Goal: Use online tool/utility

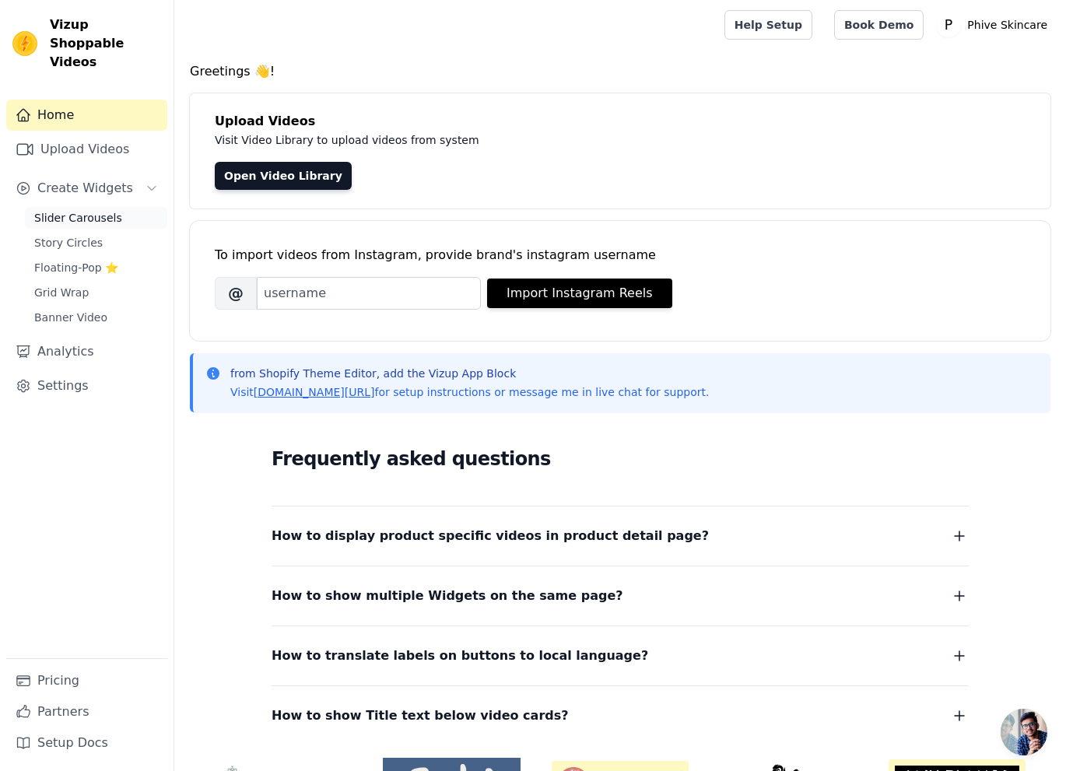
click at [100, 210] on span "Slider Carousels" at bounding box center [78, 218] width 88 height 16
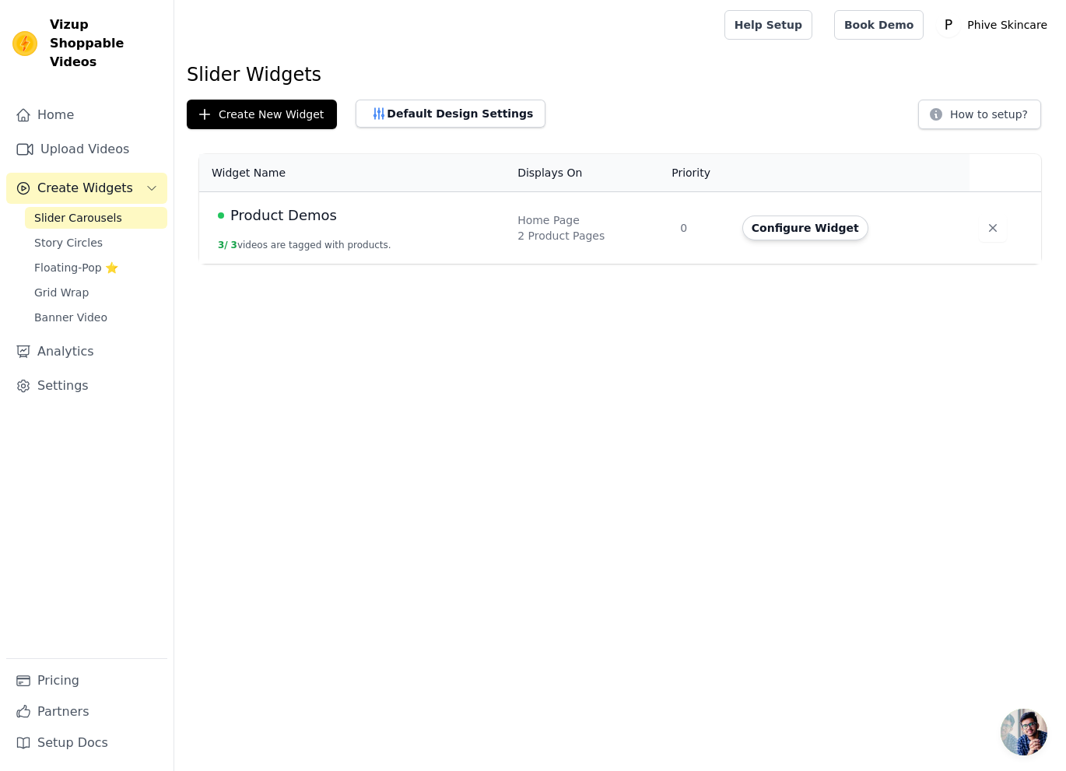
click at [288, 219] on span "Product Demos" at bounding box center [283, 216] width 107 height 22
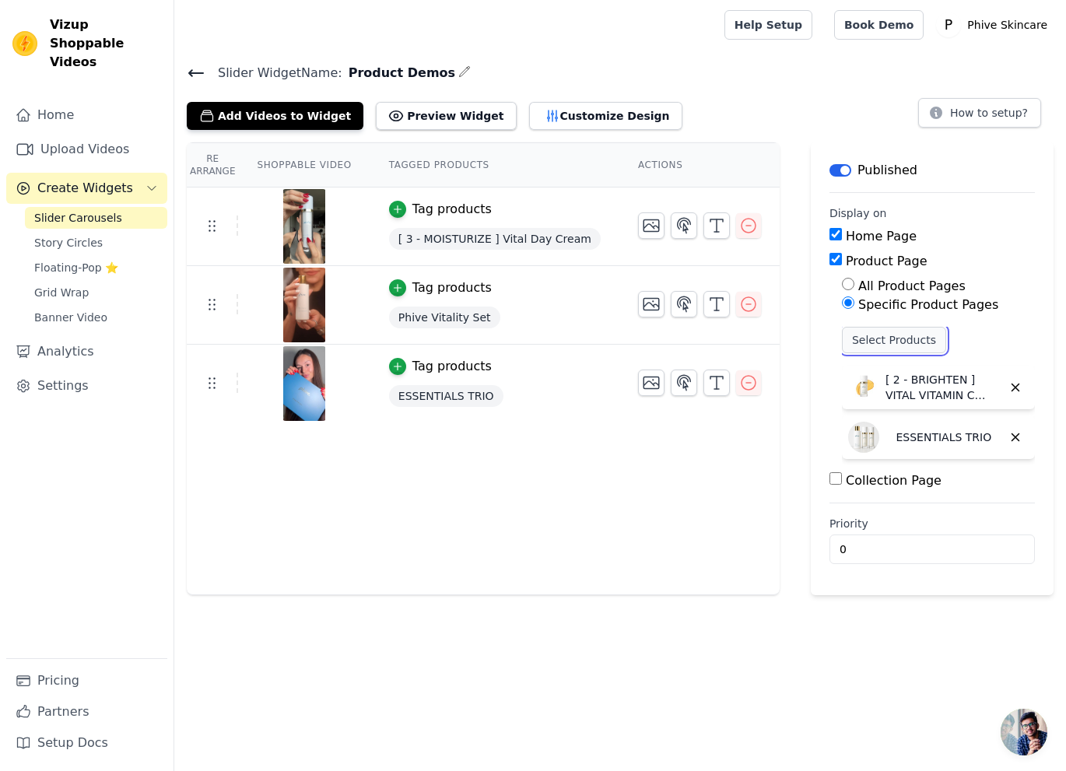
click at [885, 340] on button "Select Products" at bounding box center [894, 340] width 104 height 26
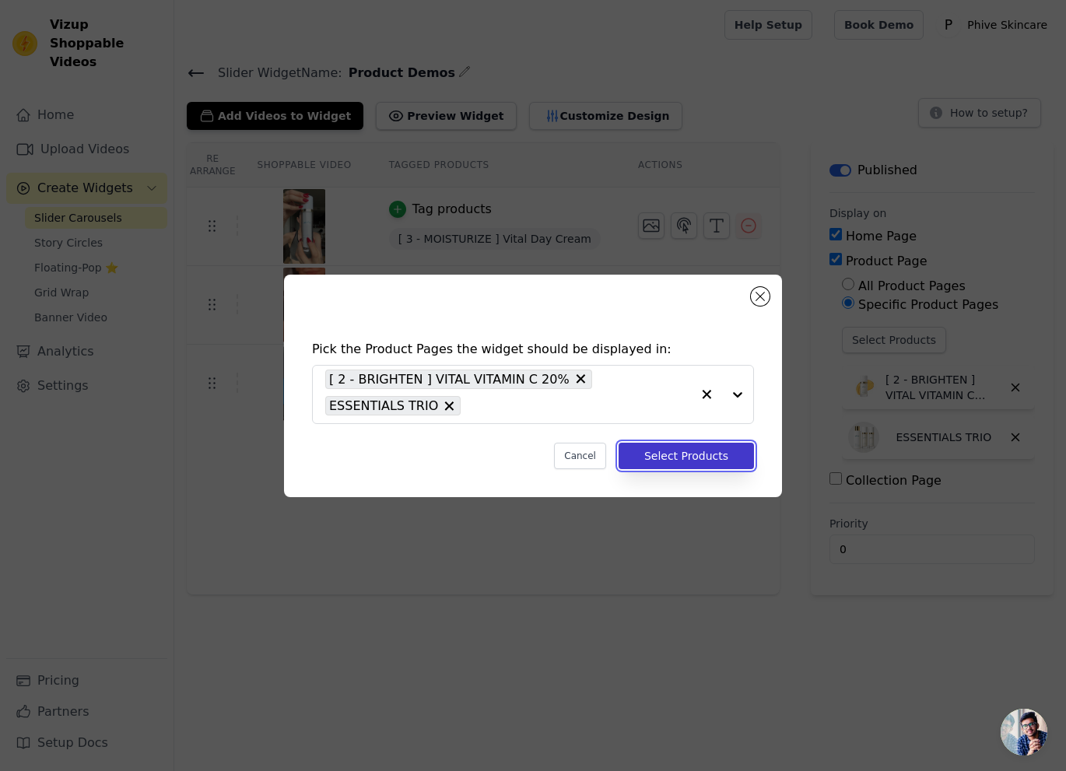
click at [703, 458] on button "Select Products" at bounding box center [686, 456] width 135 height 26
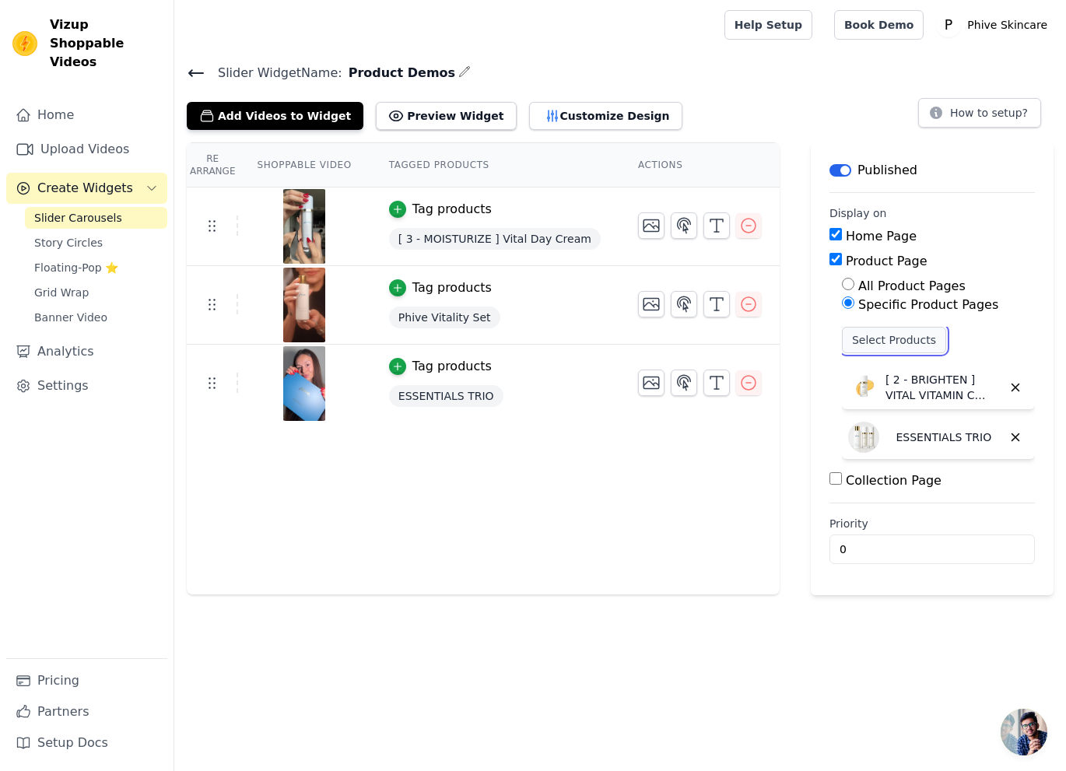
click at [913, 339] on button "Select Products" at bounding box center [894, 340] width 104 height 26
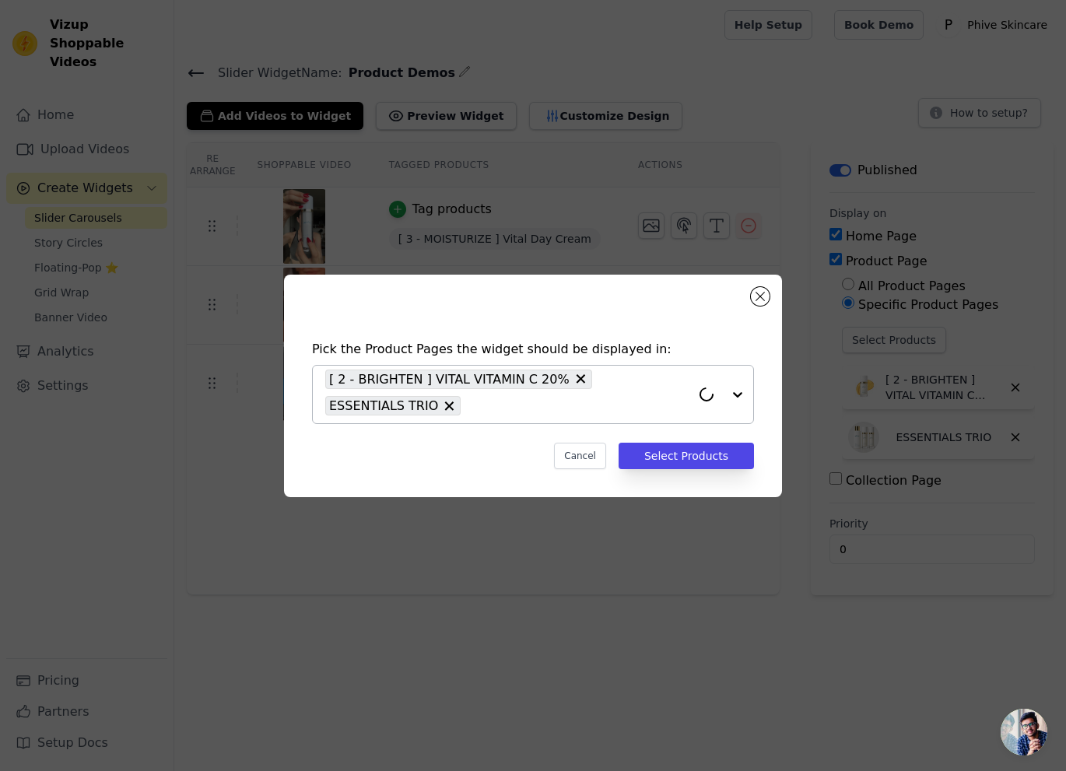
click at [739, 394] on div at bounding box center [722, 395] width 62 height 58
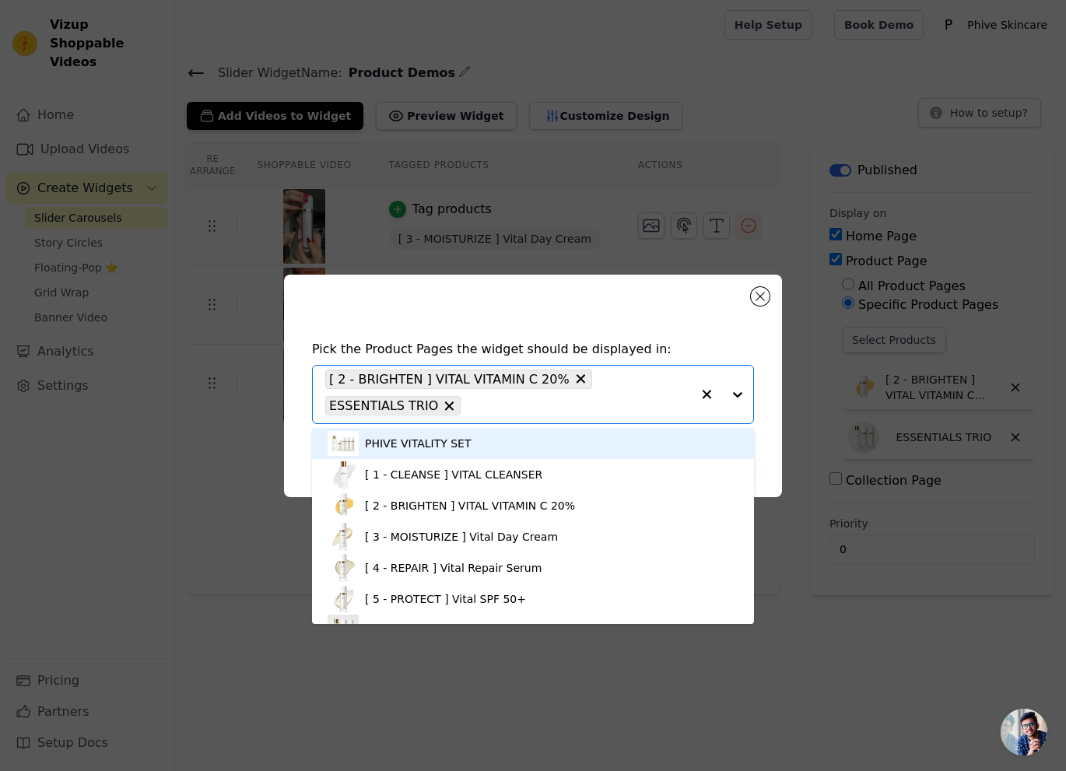
click at [450, 447] on div "PHIVE VITALITY SET" at bounding box center [418, 444] width 107 height 16
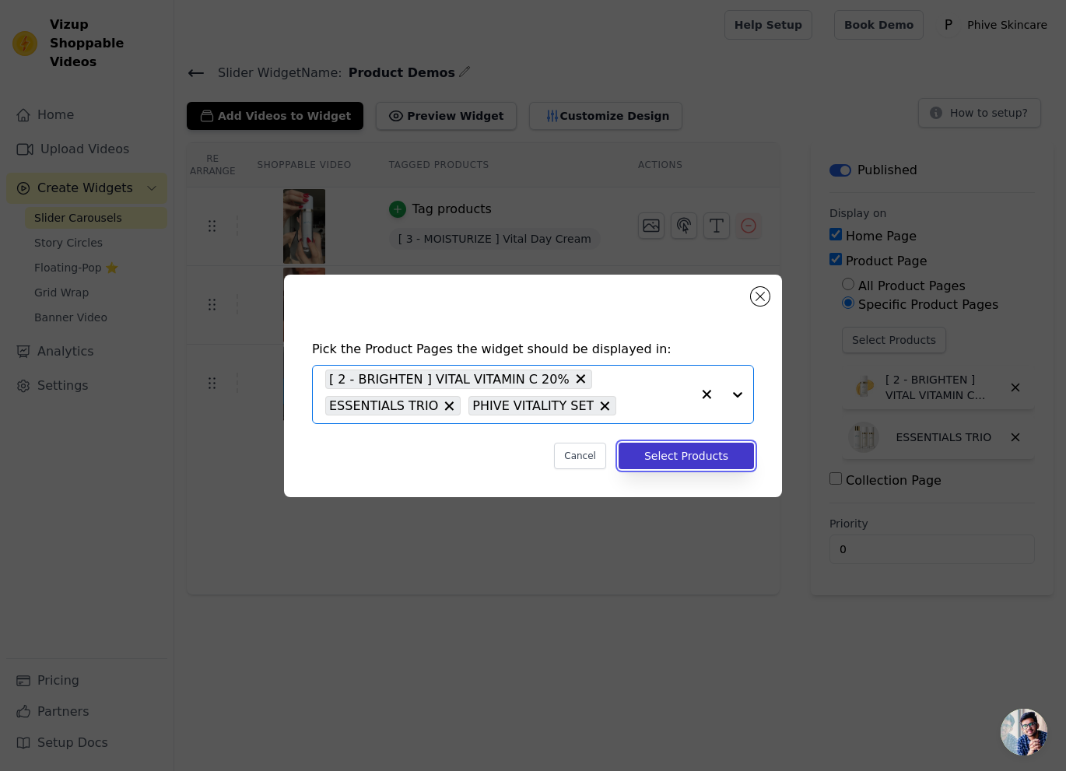
click at [640, 465] on button "Select Products" at bounding box center [686, 456] width 135 height 26
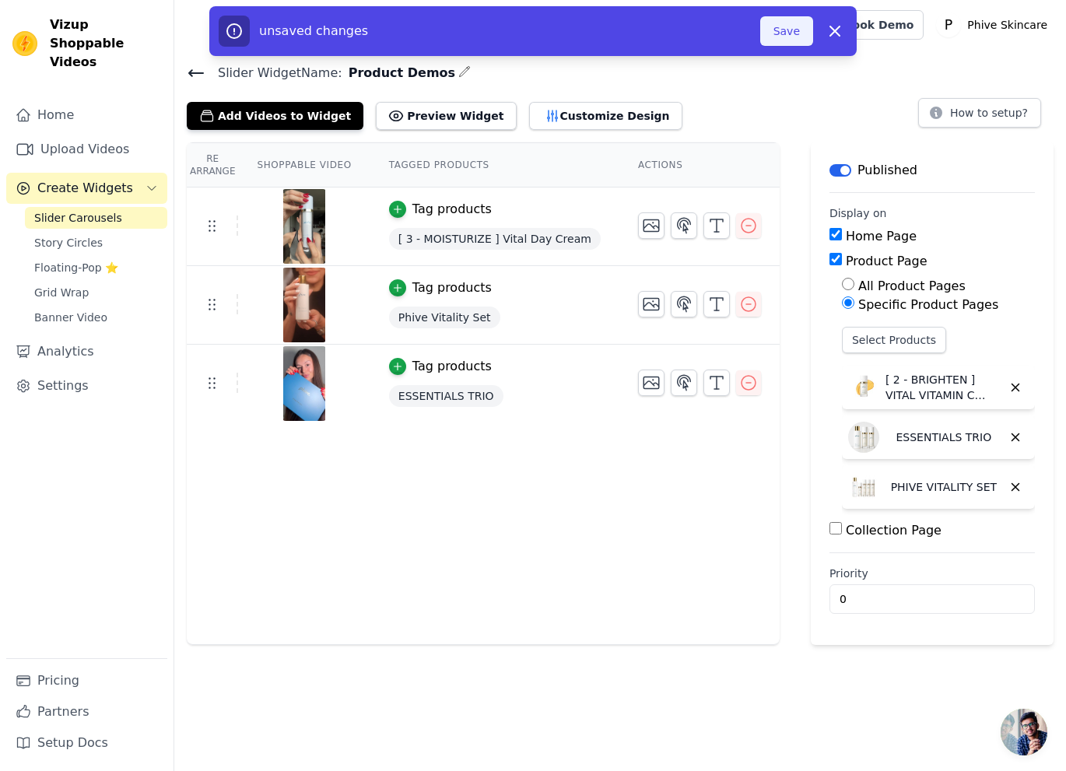
click at [784, 37] on button "Save" at bounding box center [786, 31] width 53 height 30
